Goal: Task Accomplishment & Management: Complete application form

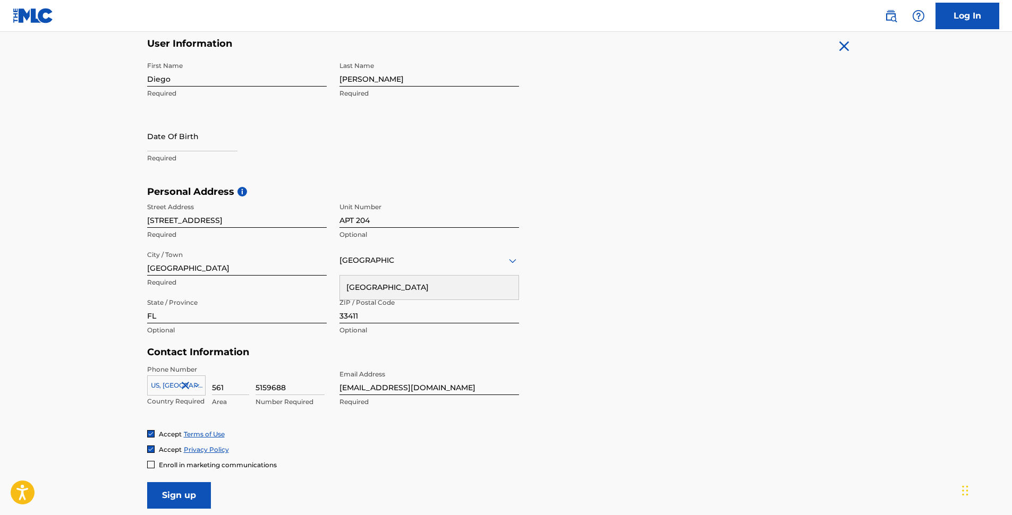
scroll to position [174, 0]
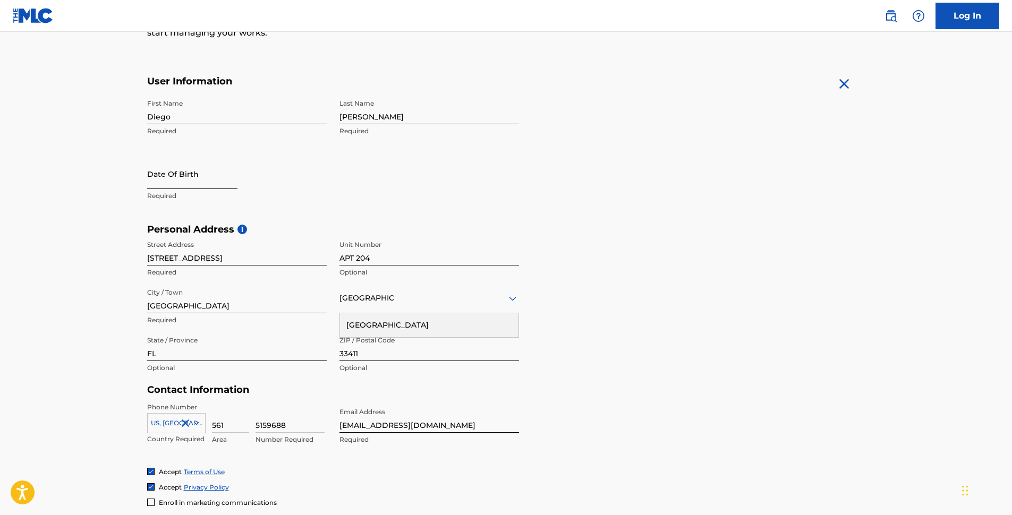
select select "8"
select select "2025"
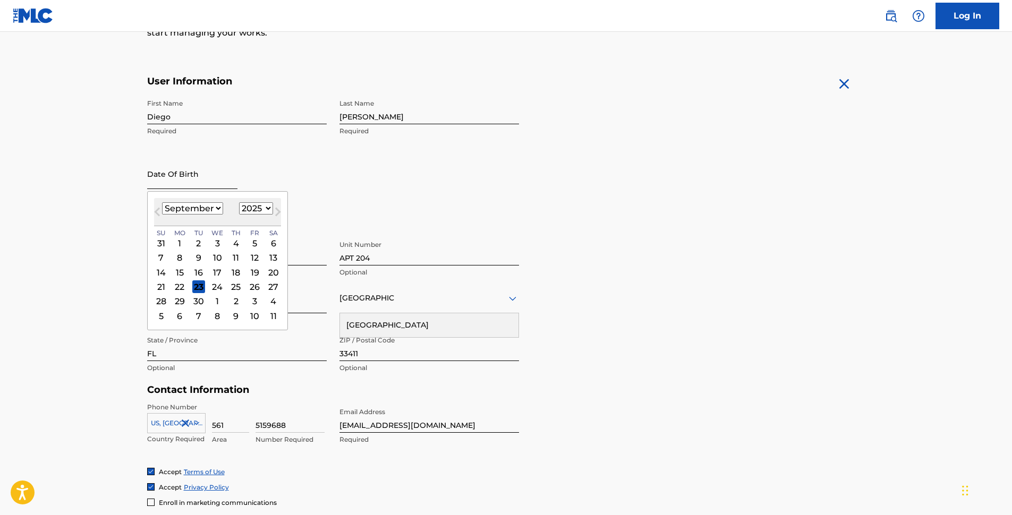
click at [195, 177] on input "text" at bounding box center [192, 174] width 90 height 30
click at [218, 209] on select "January February March April May June July August September October November De…" at bounding box center [192, 208] width 61 height 12
select select "10"
click at [162, 202] on select "January February March April May June July August September October November De…" at bounding box center [192, 208] width 61 height 12
click at [254, 206] on select "1899 1900 1901 1902 1903 1904 1905 1906 1907 1908 1909 1910 1911 1912 1913 1914…" at bounding box center [256, 208] width 34 height 12
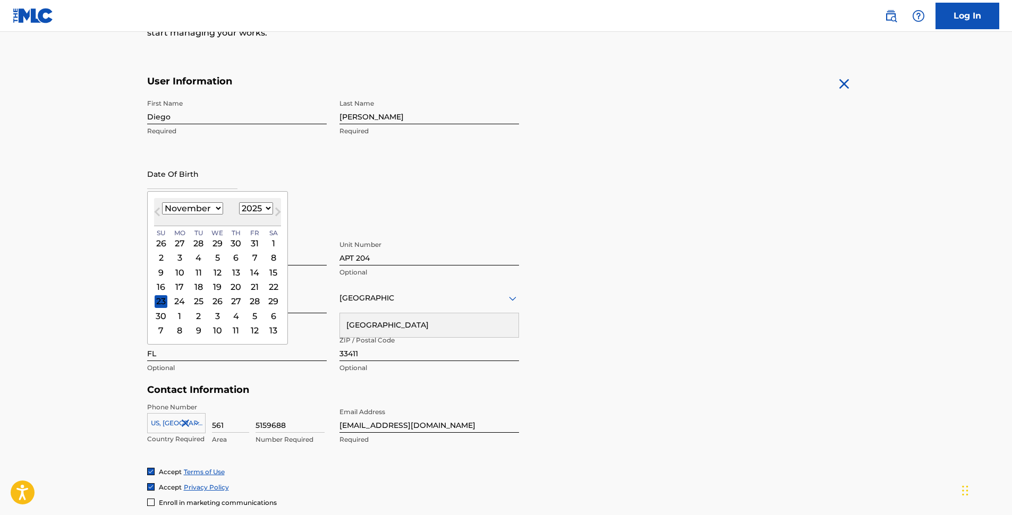
select select "1986"
click at [239, 202] on select "1899 1900 1901 1902 1903 1904 1905 1906 1907 1908 1909 1910 1911 1912 1913 1914…" at bounding box center [256, 208] width 34 height 12
click at [194, 302] on div "25" at bounding box center [198, 301] width 13 height 13
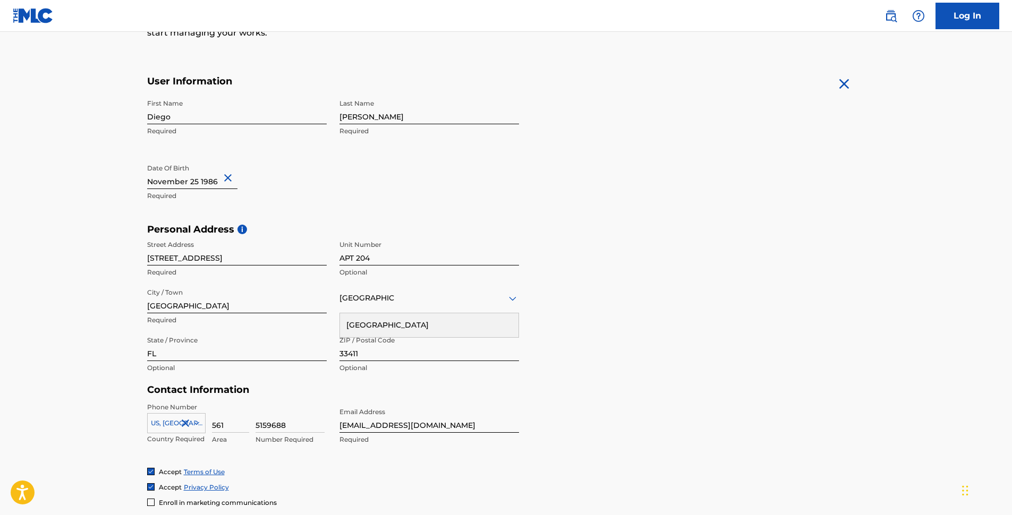
click at [447, 182] on div "First Name Diego Required Last Name [PERSON_NAME] Required Date Of Birth Requir…" at bounding box center [333, 159] width 372 height 130
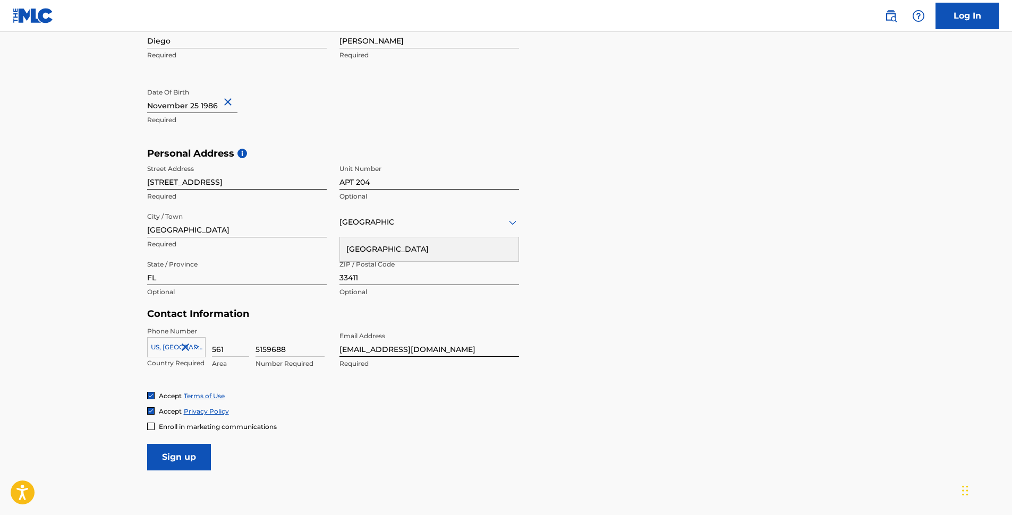
scroll to position [315, 0]
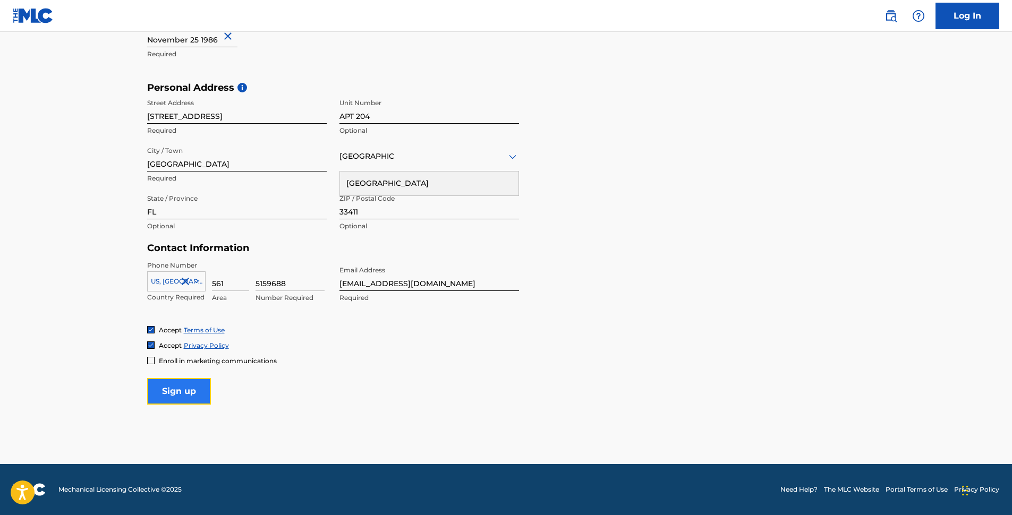
click at [196, 398] on input "Sign up" at bounding box center [179, 391] width 64 height 27
click at [187, 384] on input "Sign up" at bounding box center [179, 391] width 64 height 27
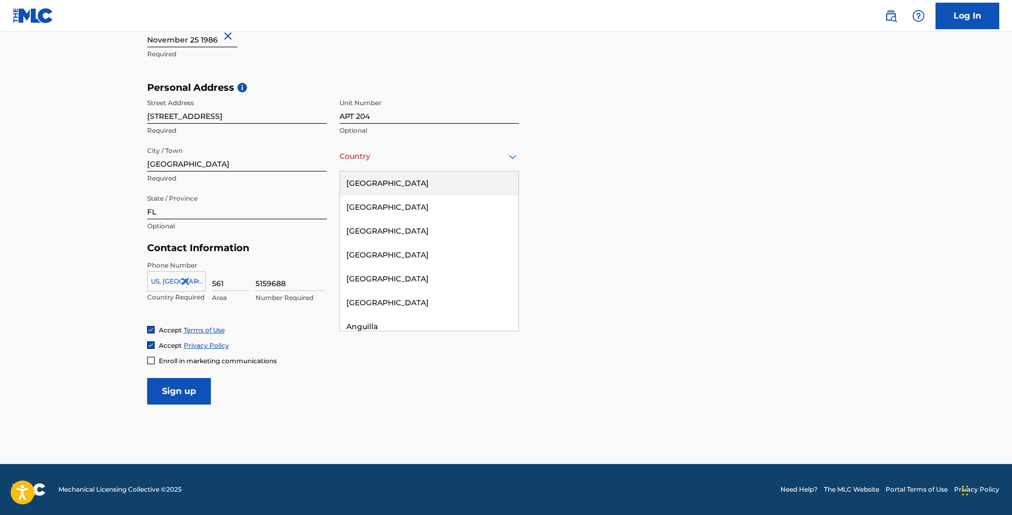
click at [399, 164] on div "Country [GEOGRAPHIC_DATA]" at bounding box center [428, 156] width 179 height 30
click at [407, 187] on div "[GEOGRAPHIC_DATA]" at bounding box center [429, 184] width 178 height 24
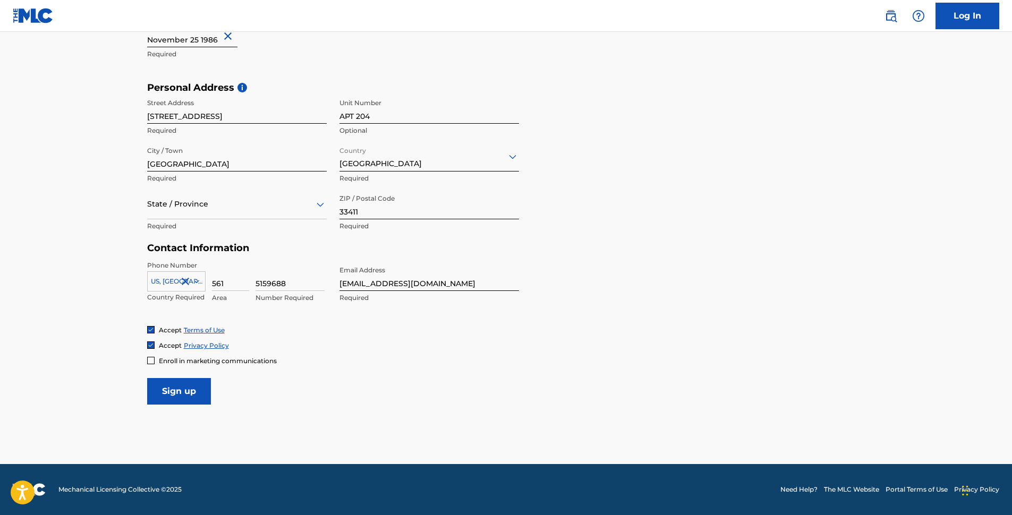
click at [236, 213] on div "State / Province" at bounding box center [236, 204] width 179 height 30
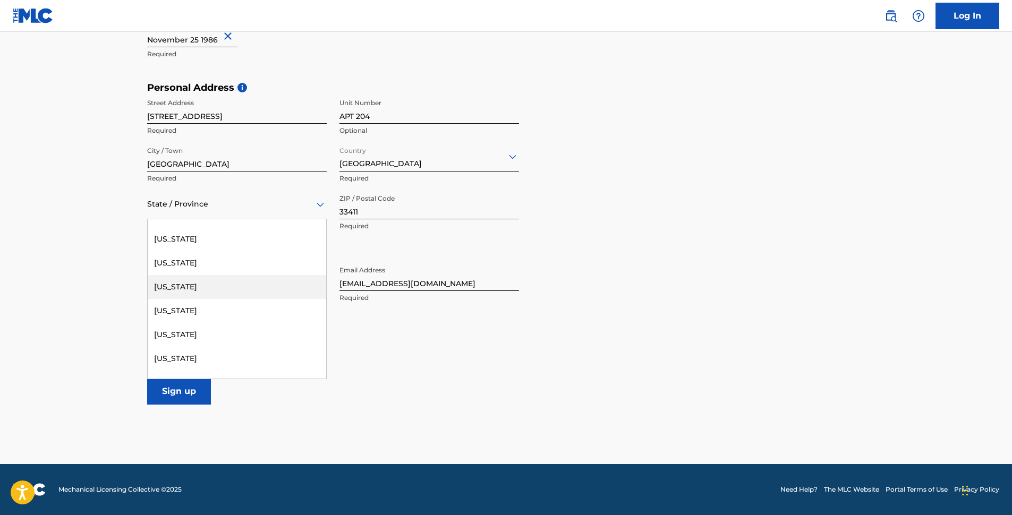
scroll to position [142, 0]
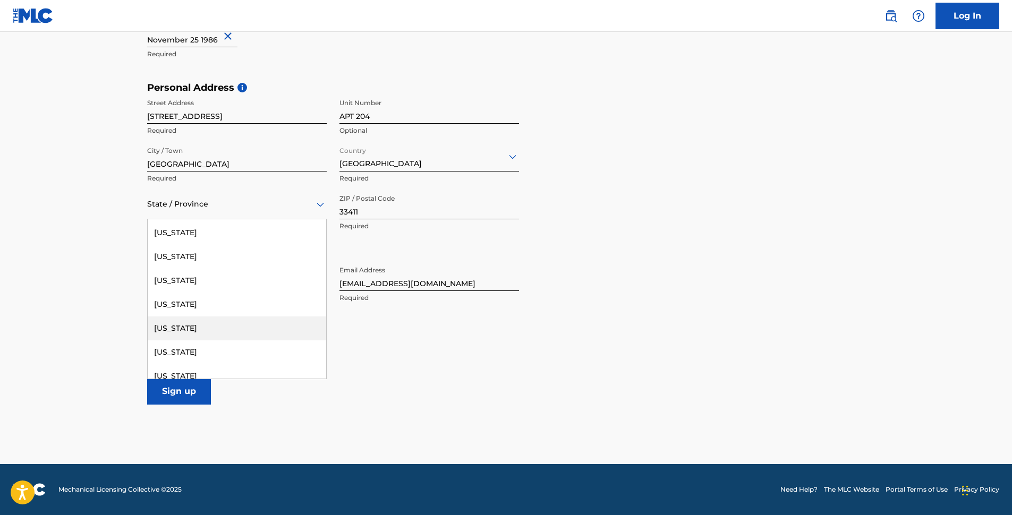
click at [212, 329] on div "[US_STATE]" at bounding box center [237, 329] width 178 height 24
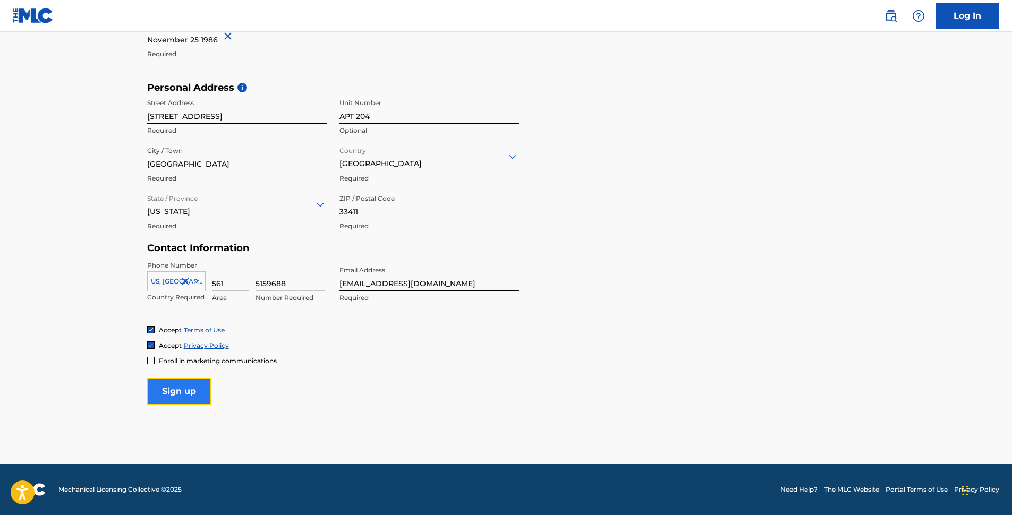
click at [187, 389] on input "Sign up" at bounding box center [179, 391] width 64 height 27
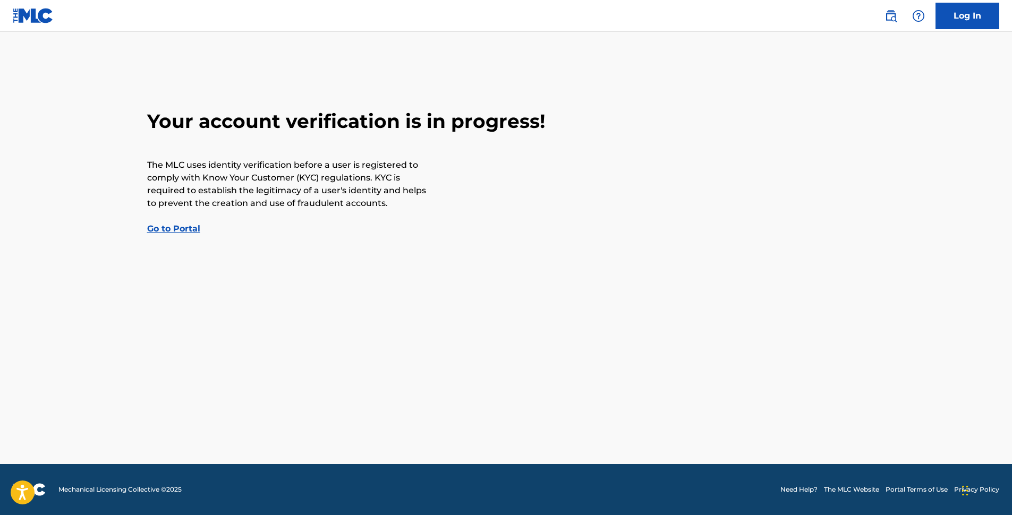
click at [165, 228] on link "Go to Portal" at bounding box center [173, 229] width 53 height 10
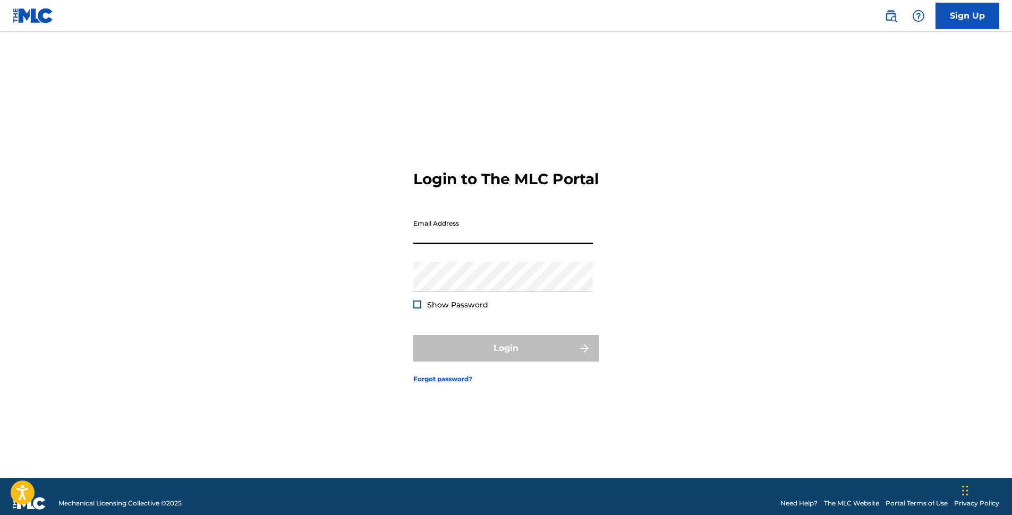
click at [441, 240] on input "Email Address" at bounding box center [502, 229] width 179 height 30
type input "[EMAIL_ADDRESS][DOMAIN_NAME]"
click at [185, 146] on div "Login to The MLC Portal Email Address [EMAIL_ADDRESS][DOMAIN_NAME] Password Sho…" at bounding box center [505, 268] width 743 height 420
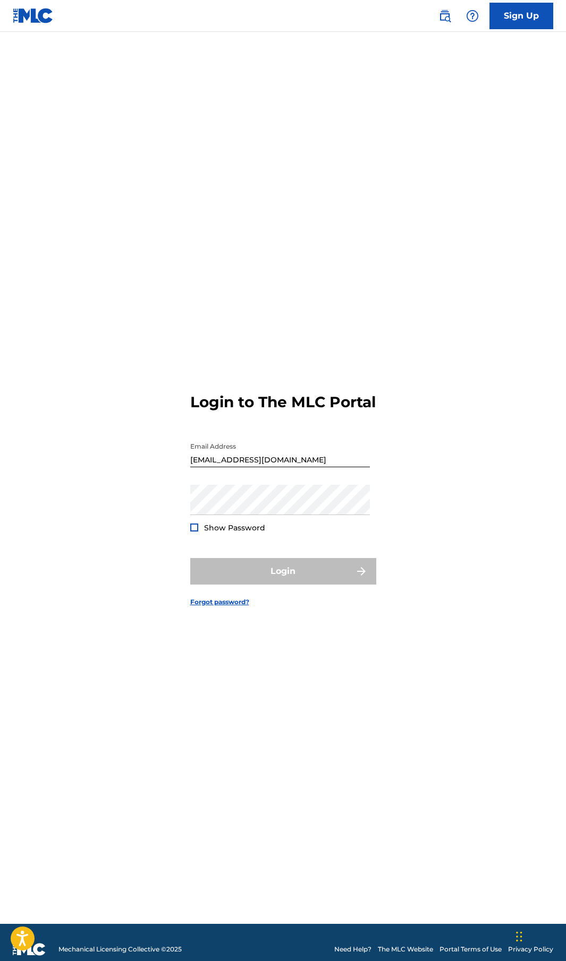
click at [309, 320] on form "Login to The MLC Portal Email Address [EMAIL_ADDRESS][DOMAIN_NAME] Password Sho…" at bounding box center [283, 491] width 186 height 866
